Goal: Task Accomplishment & Management: Use online tool/utility

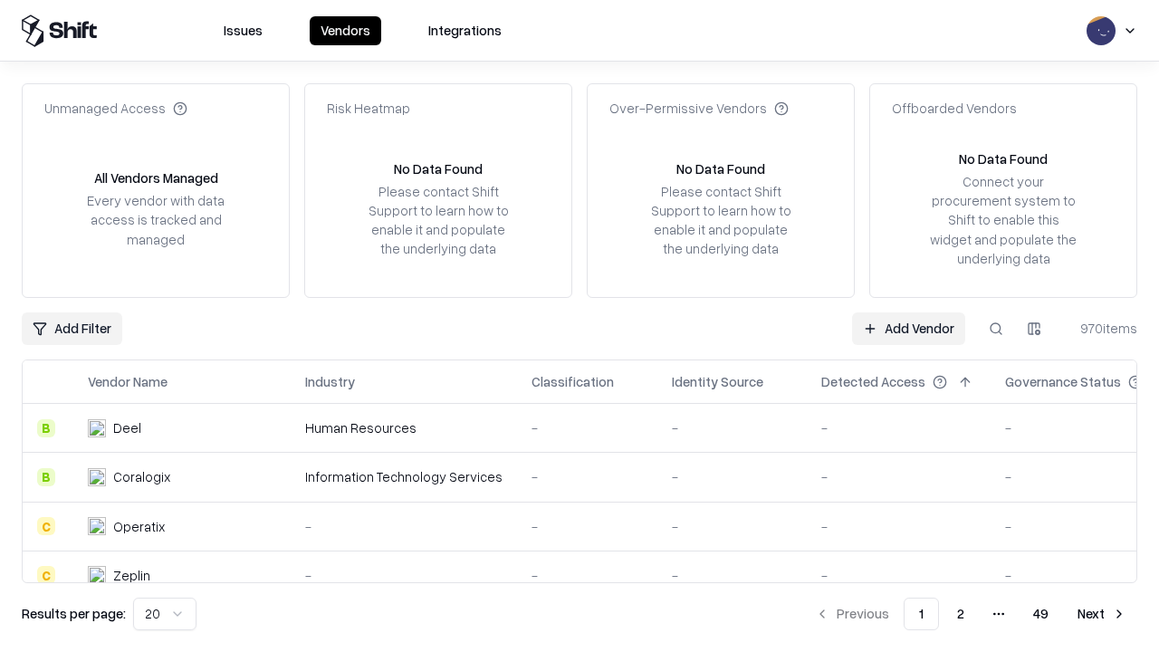
click at [908, 328] on link "Add Vendor" at bounding box center [908, 328] width 113 height 33
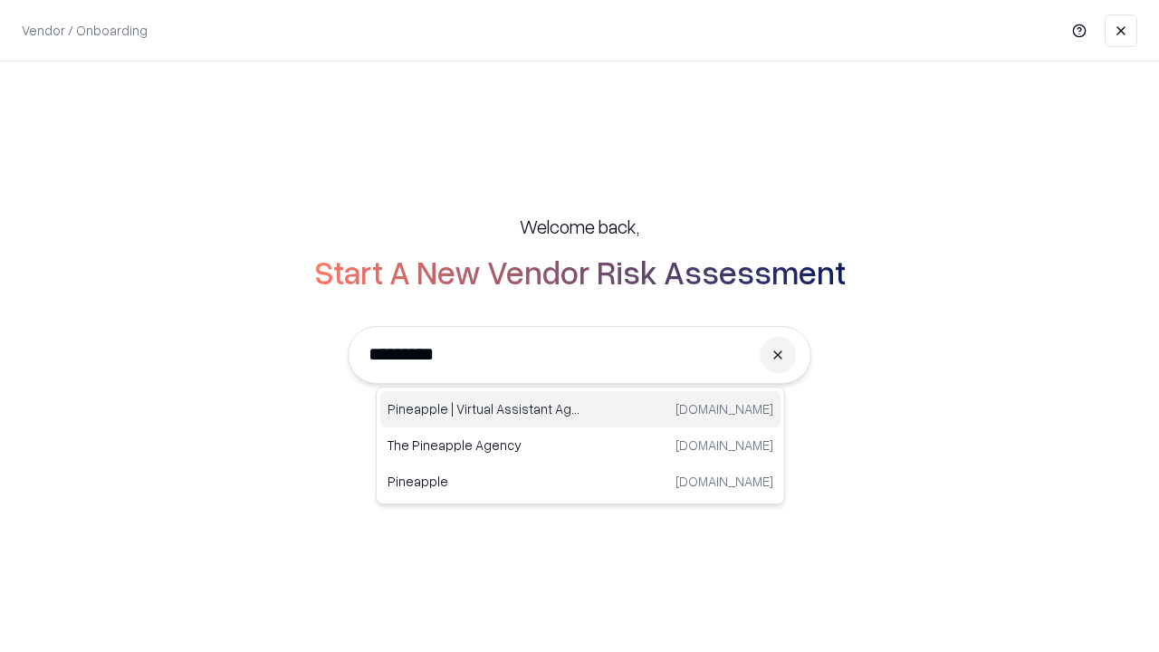
click at [580, 409] on div "Pineapple | Virtual Assistant Agency [DOMAIN_NAME]" at bounding box center [580, 409] width 400 height 36
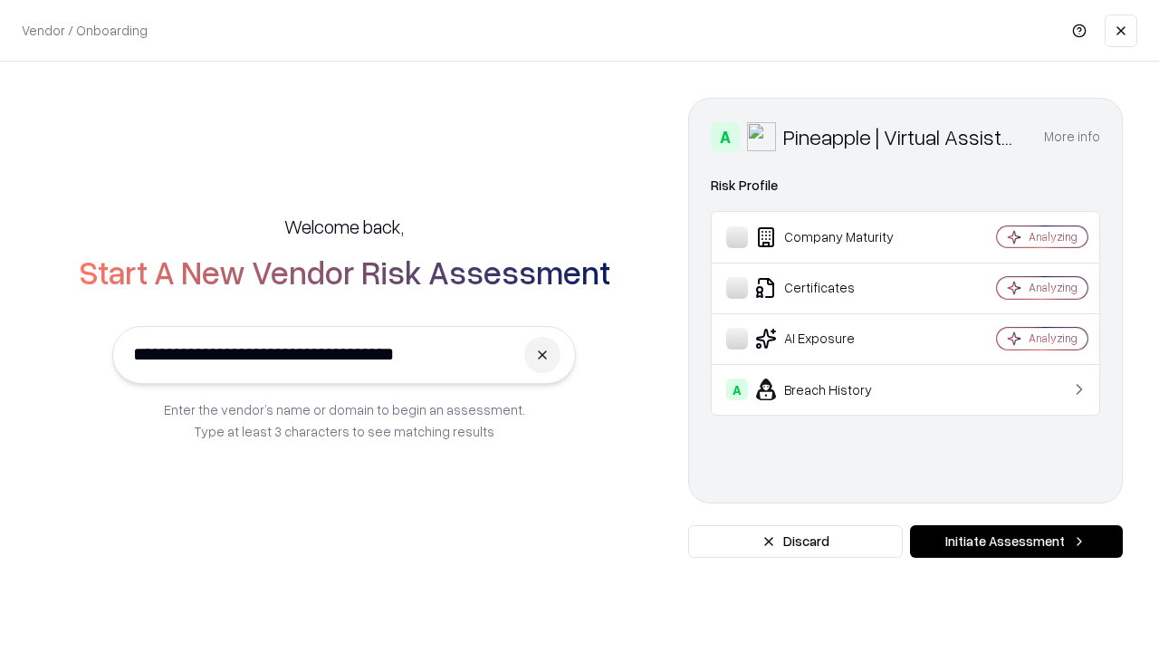
type input "**********"
click at [1016, 541] on button "Initiate Assessment" at bounding box center [1016, 541] width 213 height 33
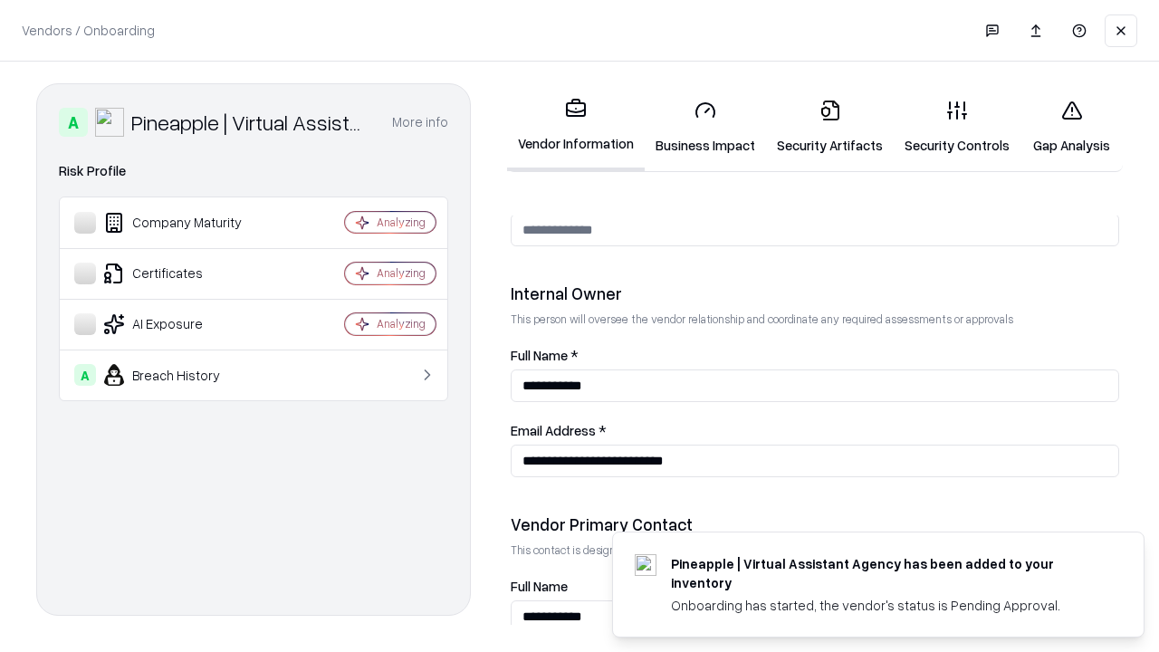
scroll to position [938, 0]
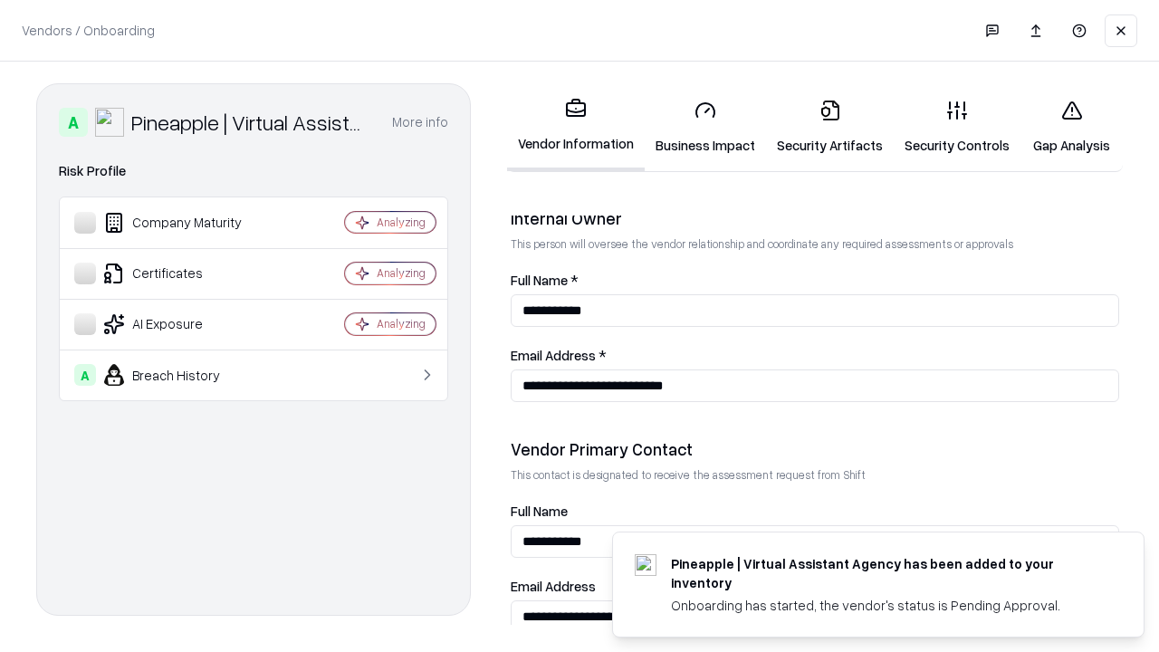
click at [705, 127] on link "Business Impact" at bounding box center [705, 127] width 121 height 84
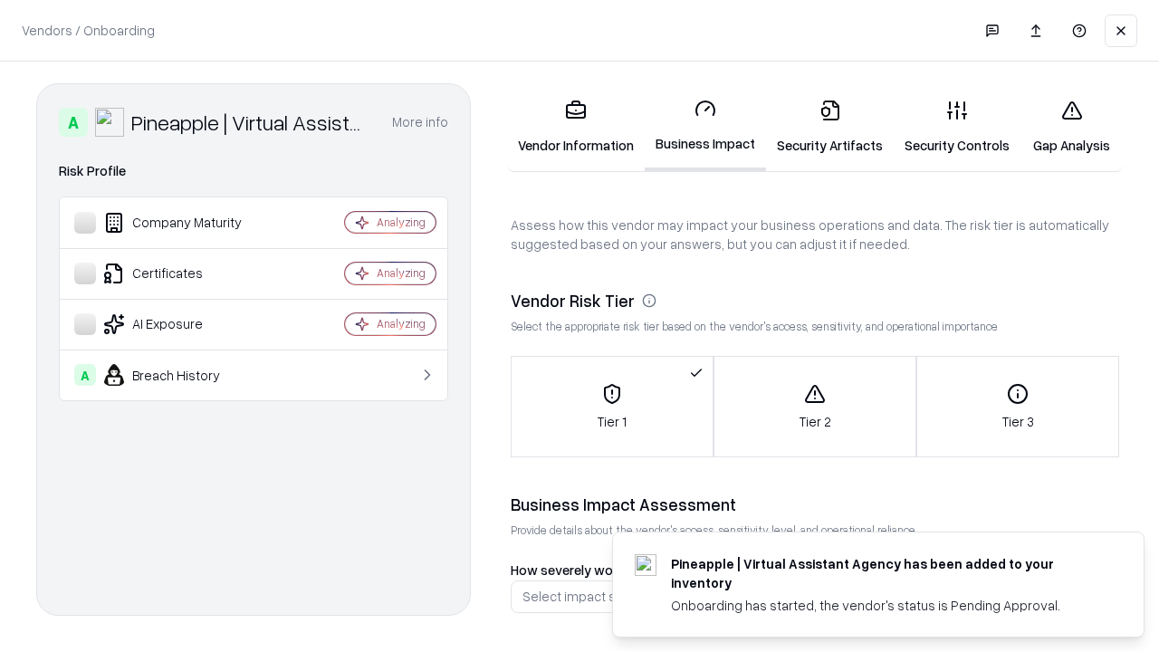
click at [1071, 127] on link "Gap Analysis" at bounding box center [1071, 127] width 102 height 84
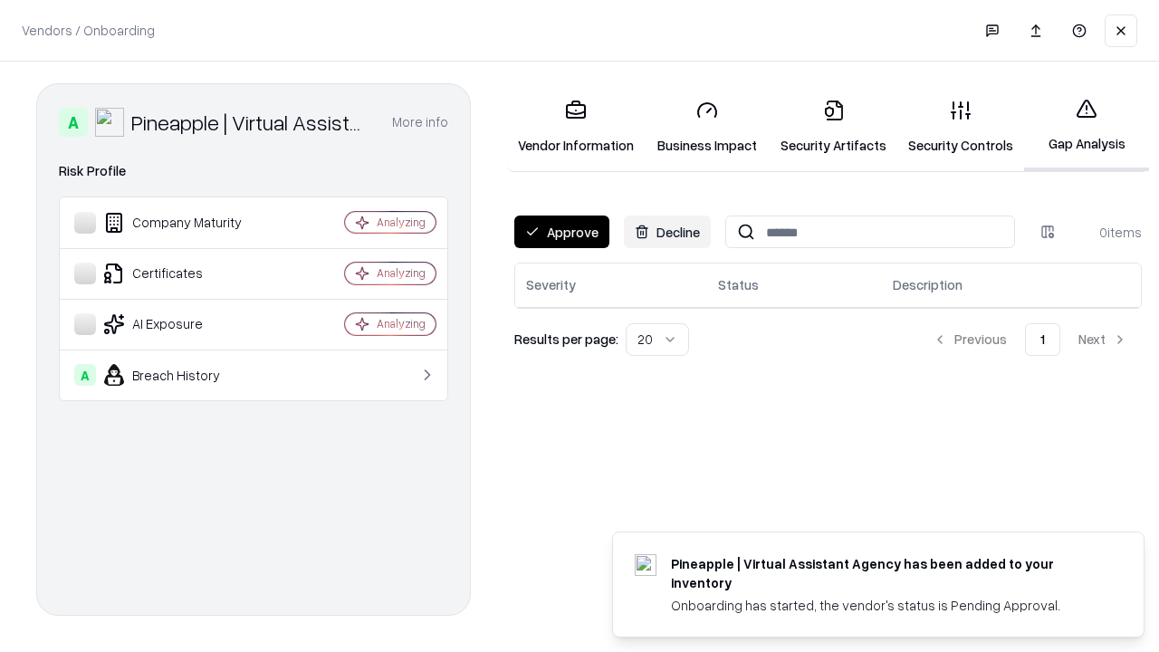
click at [561, 232] on button "Approve" at bounding box center [561, 231] width 95 height 33
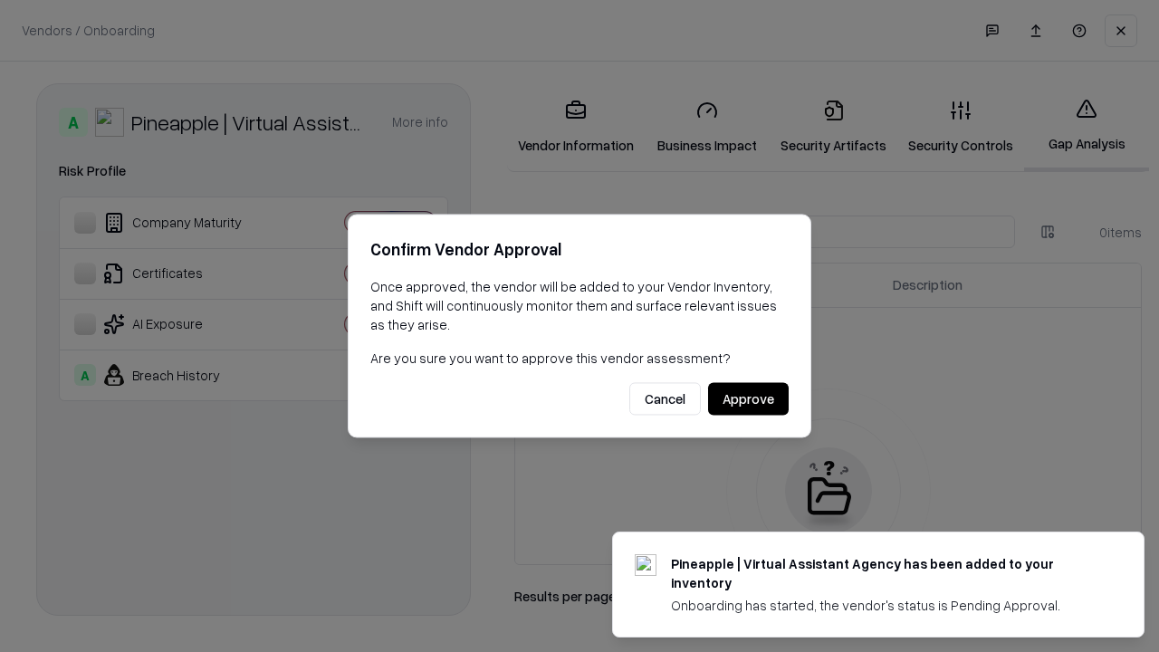
click at [748, 398] on button "Approve" at bounding box center [748, 399] width 81 height 33
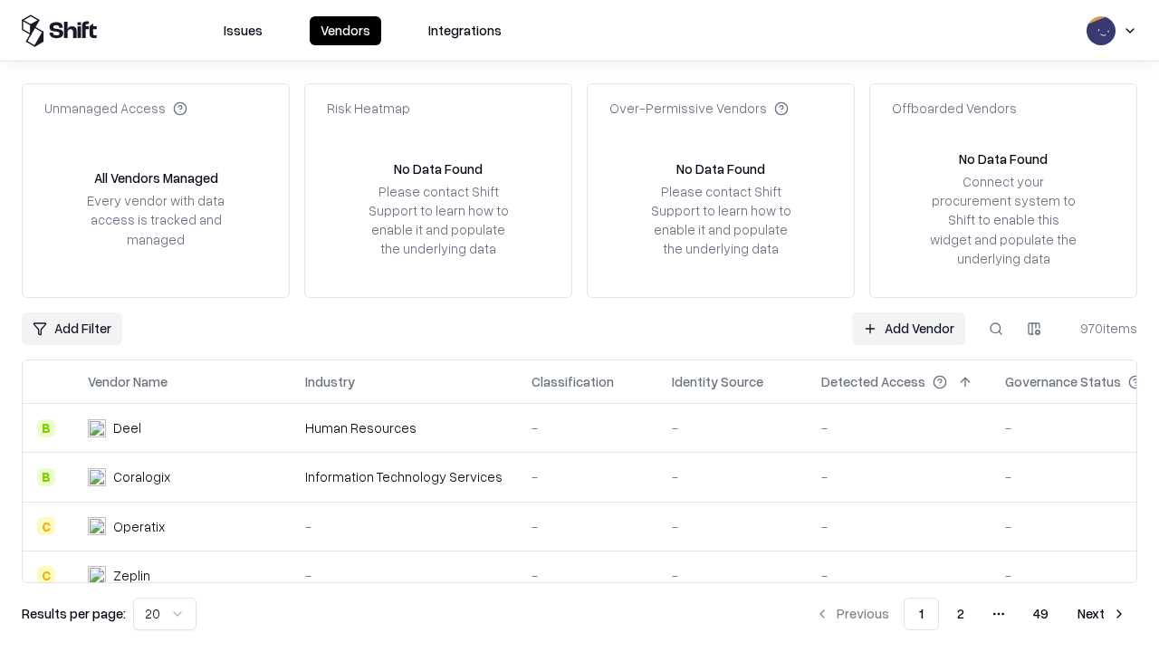
type input "**********"
click at [908, 328] on link "Add Vendor" at bounding box center [908, 328] width 113 height 33
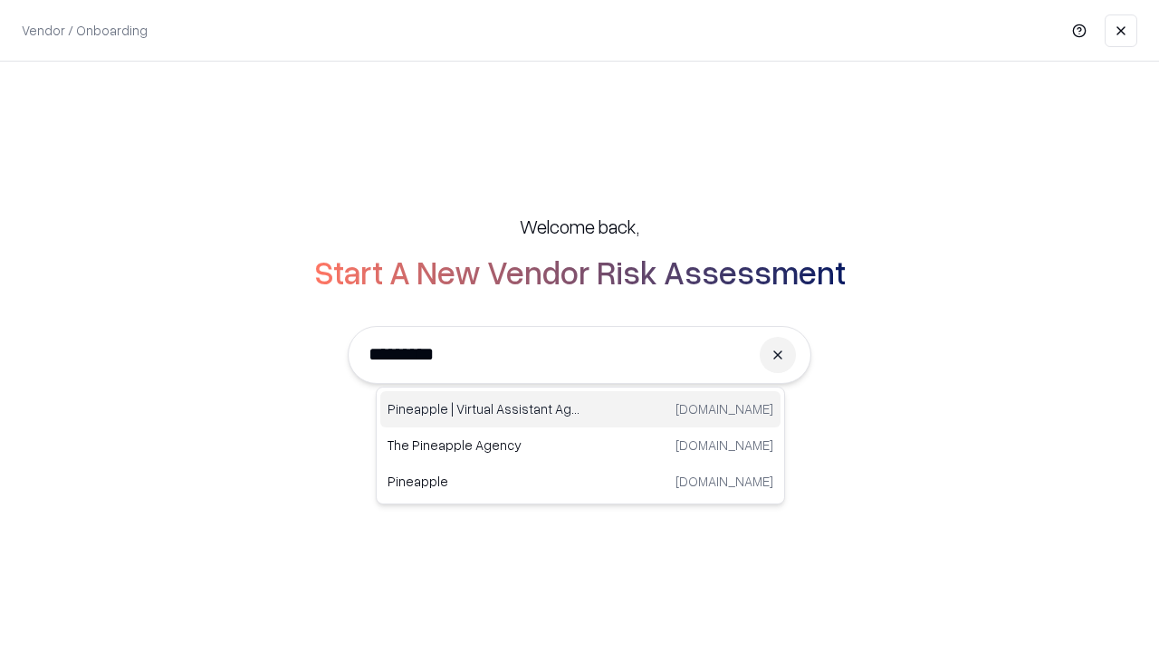
click at [580, 409] on div "Pineapple | Virtual Assistant Agency [DOMAIN_NAME]" at bounding box center [580, 409] width 400 height 36
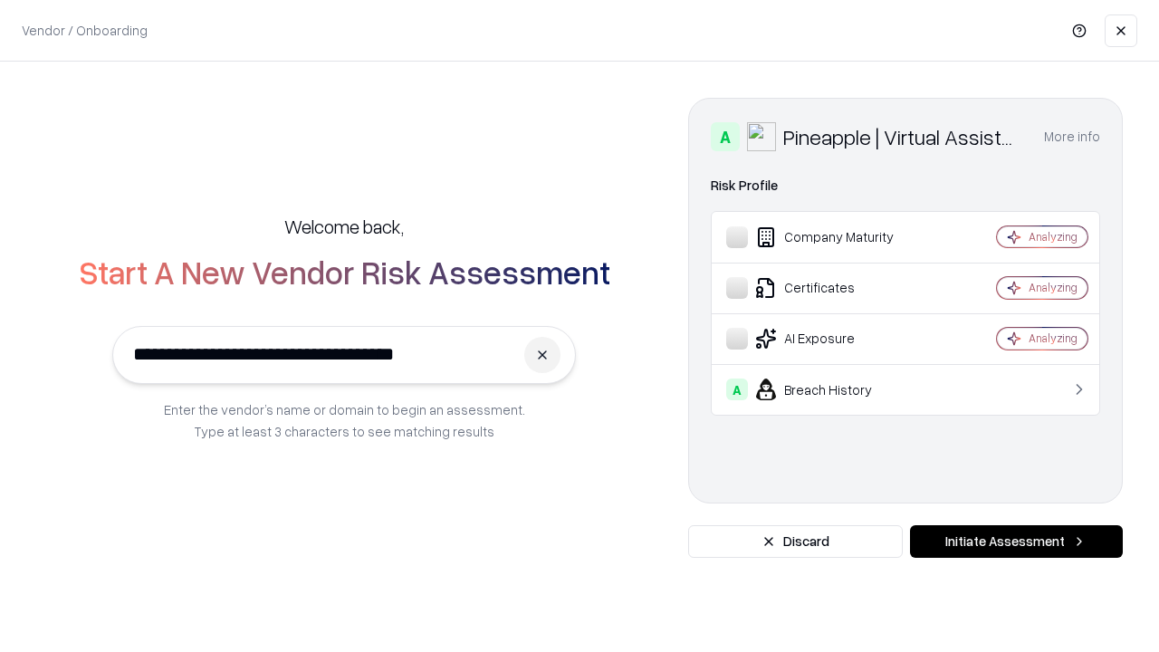
type input "**********"
click at [1016, 541] on button "Initiate Assessment" at bounding box center [1016, 541] width 213 height 33
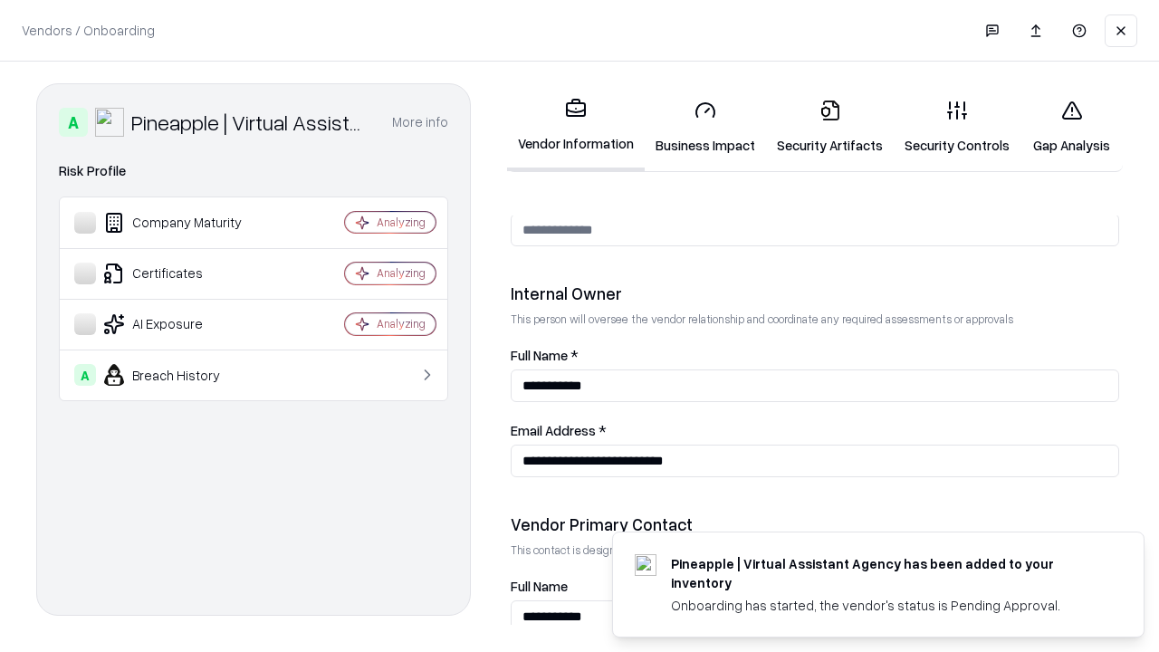
scroll to position [938, 0]
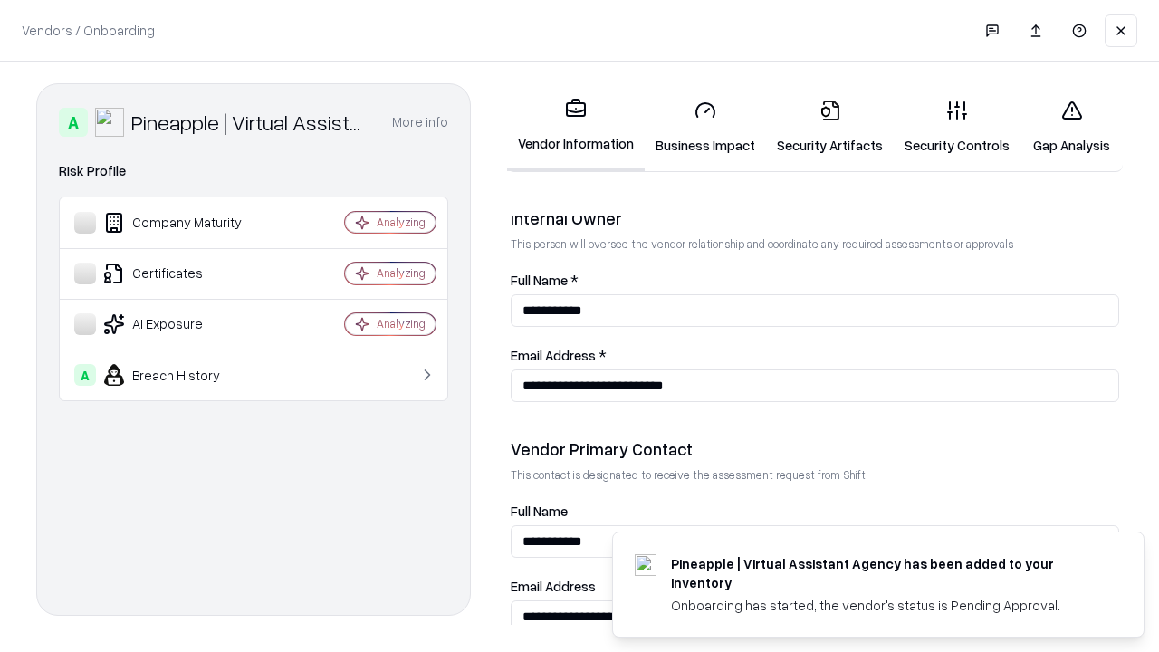
click at [1071, 127] on link "Gap Analysis" at bounding box center [1071, 127] width 102 height 84
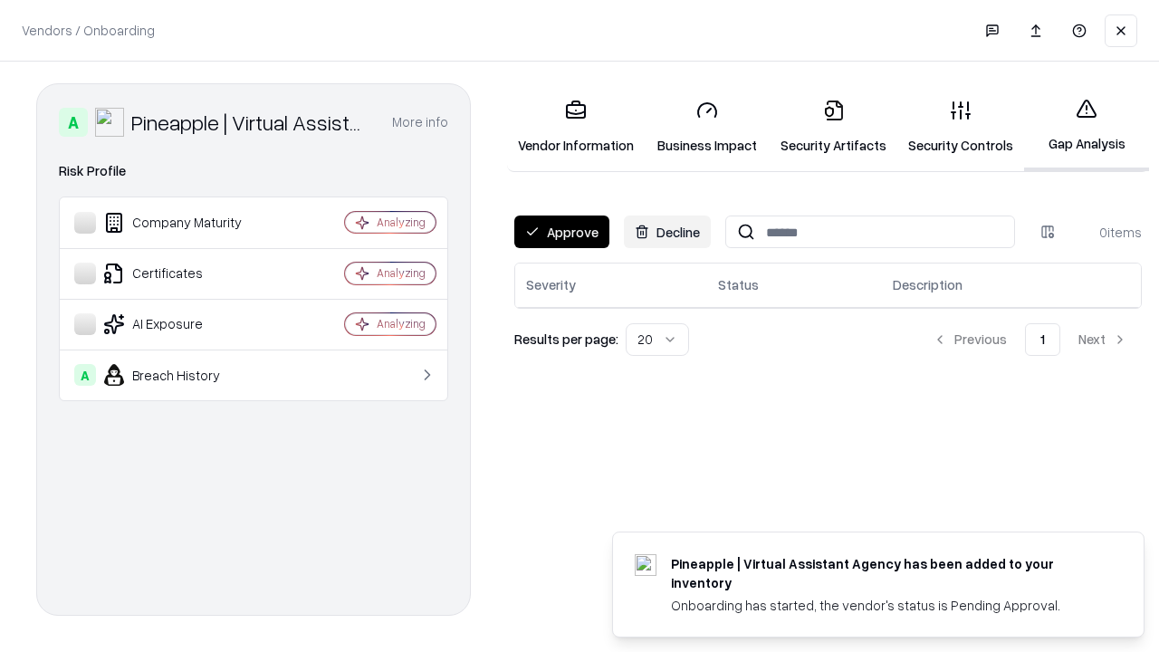
click at [561, 232] on button "Approve" at bounding box center [561, 231] width 95 height 33
